Goal: Transaction & Acquisition: Purchase product/service

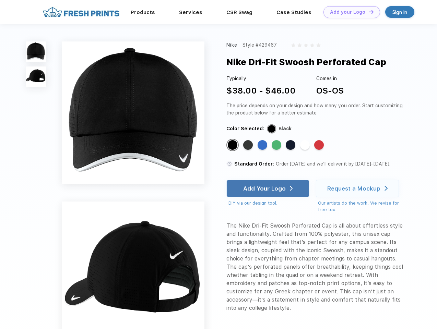
click at [349, 12] on link "Add your Logo Design Tool" at bounding box center [352, 12] width 57 height 12
click at [0, 0] on div "Design Tool" at bounding box center [0, 0] width 0 height 0
click at [368, 12] on link "Add your Logo Design Tool" at bounding box center [352, 12] width 57 height 12
click at [36, 51] on img at bounding box center [36, 52] width 20 height 20
click at [36, 77] on img at bounding box center [36, 77] width 20 height 20
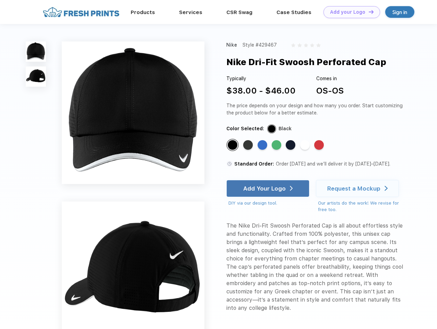
click at [233, 145] on div "Standard Color" at bounding box center [233, 145] width 10 height 10
click at [249, 145] on div "Standard Color" at bounding box center [248, 145] width 10 height 10
click at [263, 145] on div "Standard Color" at bounding box center [263, 145] width 10 height 10
click at [277, 145] on div "Standard Color" at bounding box center [277, 145] width 10 height 10
click at [291, 145] on div "Standard Color" at bounding box center [291, 145] width 10 height 10
